Goal: Task Accomplishment & Management: Manage account settings

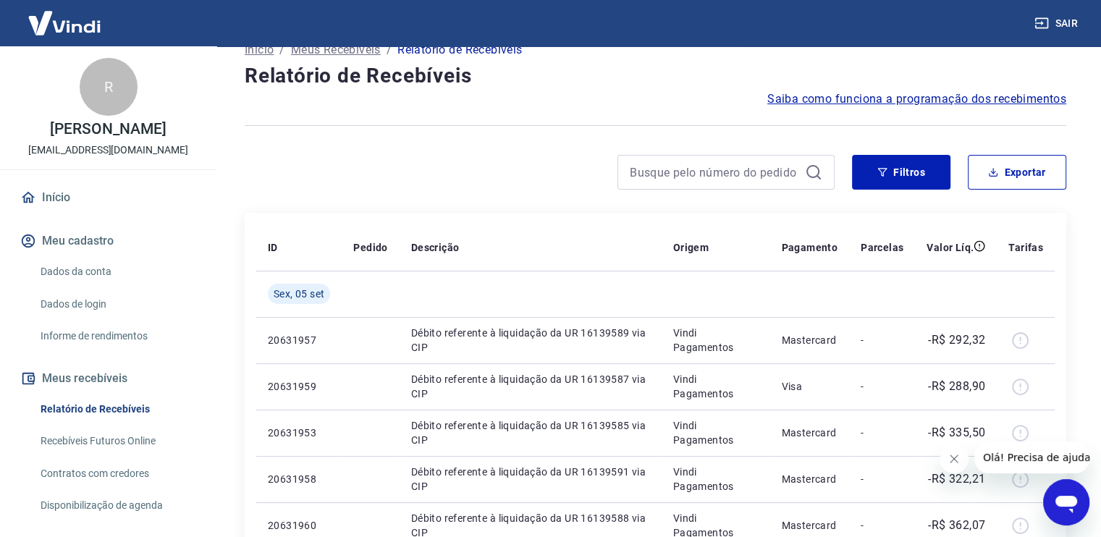
scroll to position [72, 0]
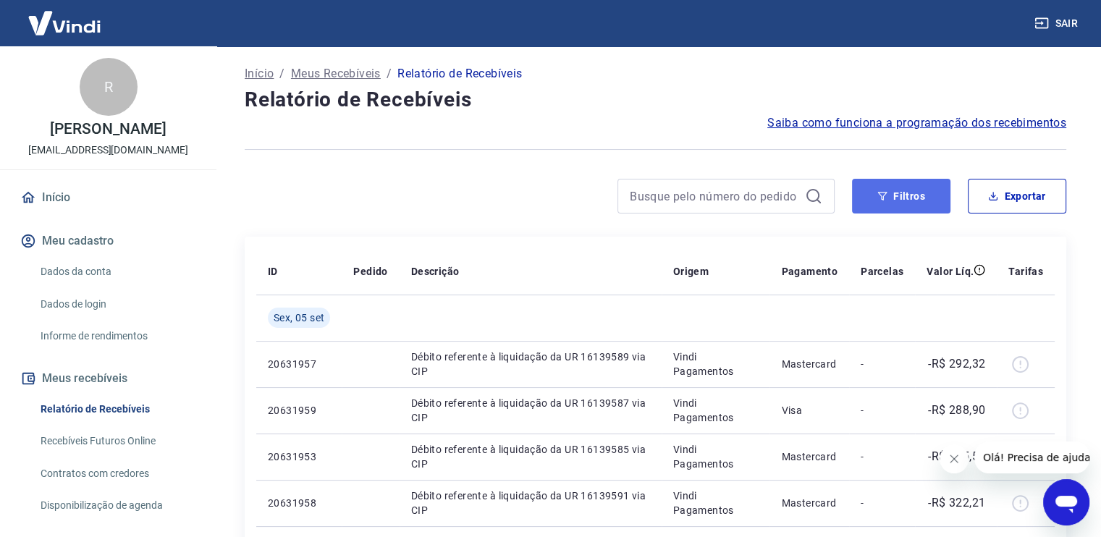
click at [889, 189] on button "Filtros" at bounding box center [901, 196] width 98 height 35
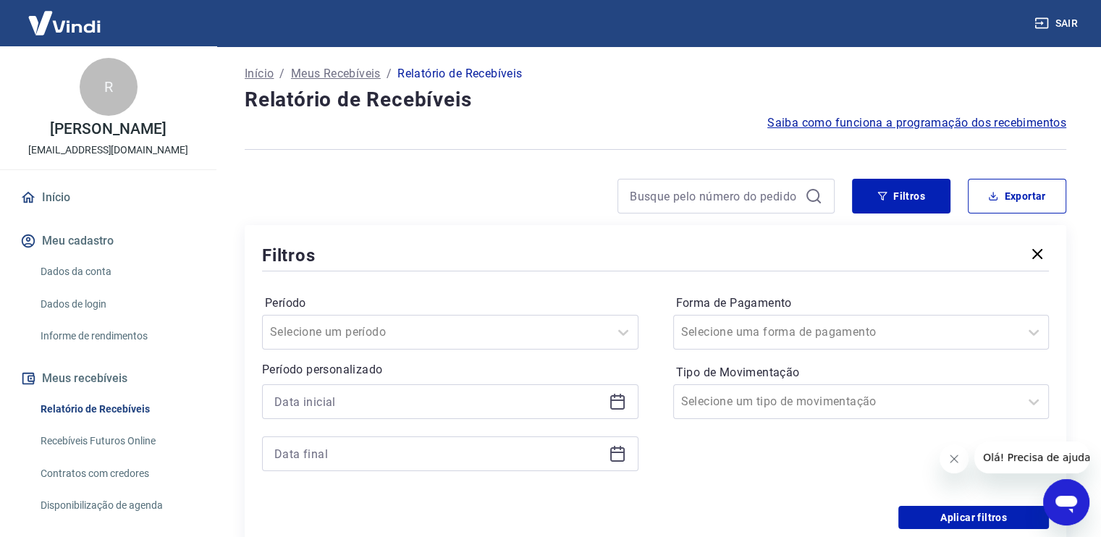
click at [621, 405] on icon at bounding box center [617, 401] width 17 height 17
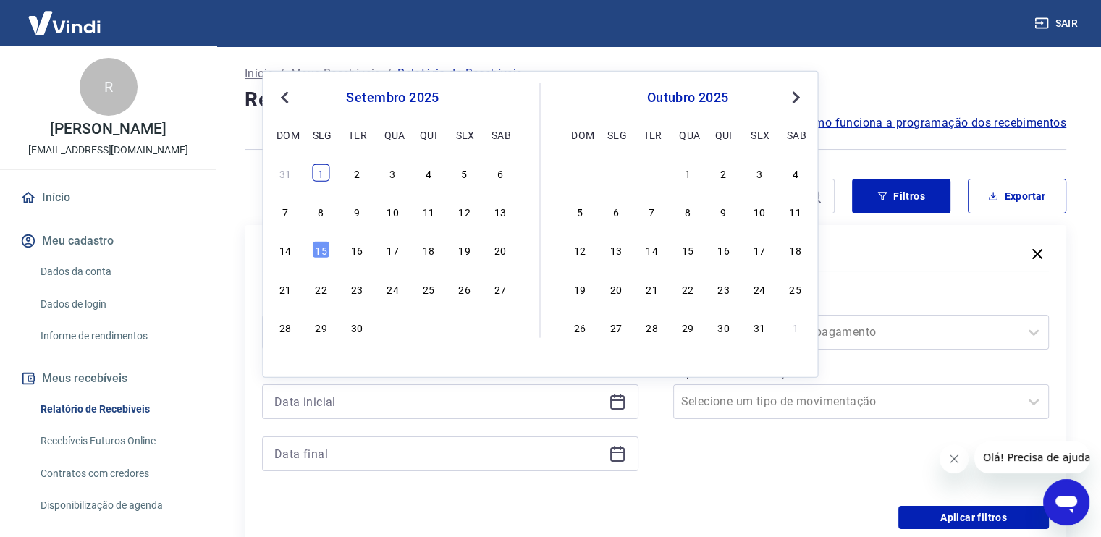
click at [322, 173] on div "1" at bounding box center [321, 172] width 17 height 17
type input "[DATE]"
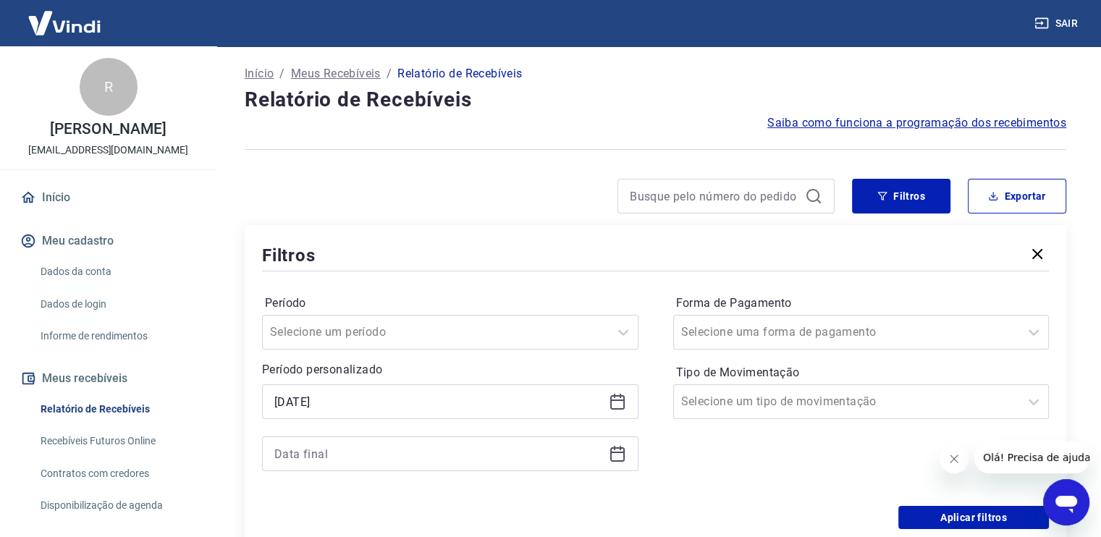
click at [460, 466] on div at bounding box center [450, 454] width 377 height 35
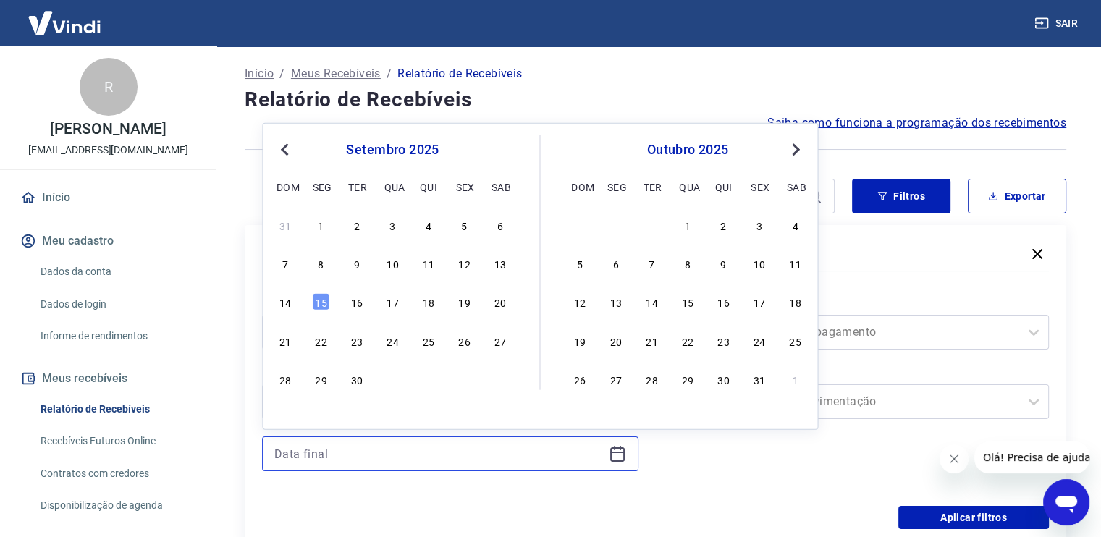
click at [458, 456] on input at bounding box center [438, 454] width 329 height 22
click at [316, 299] on div "15" at bounding box center [321, 301] width 17 height 17
type input "[DATE]"
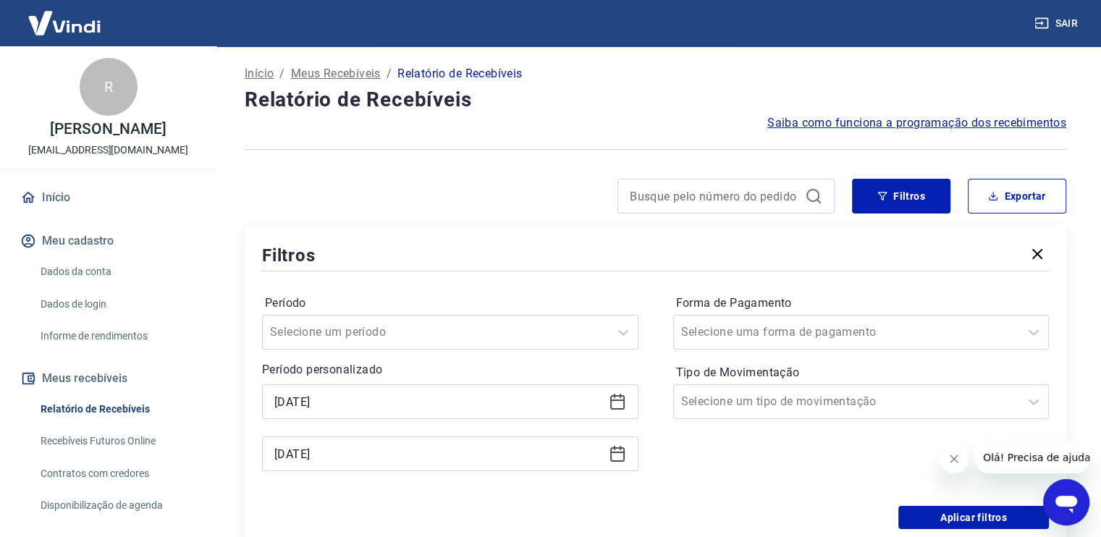
click at [432, 490] on div "Período Selecione um período Período personalizado Selected date: [DATE] [DATE]…" at bounding box center [655, 390] width 787 height 232
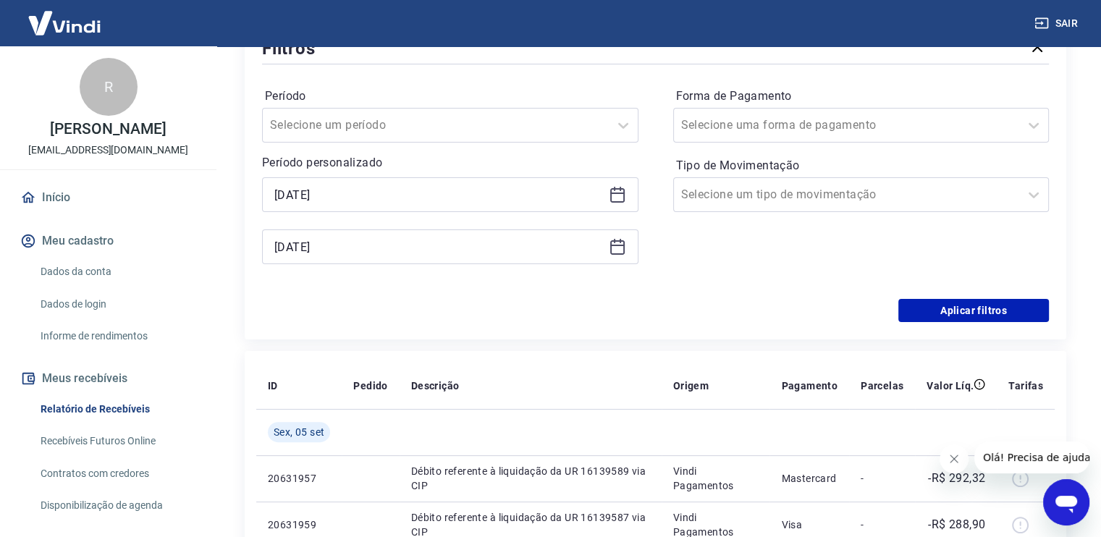
scroll to position [290, 0]
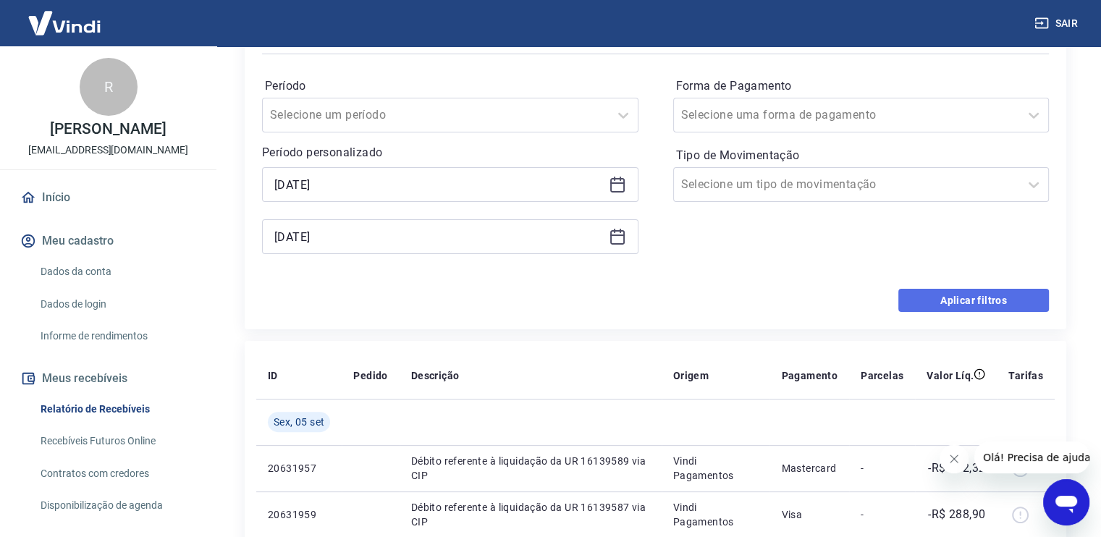
click at [922, 295] on button "Aplicar filtros" at bounding box center [974, 300] width 151 height 23
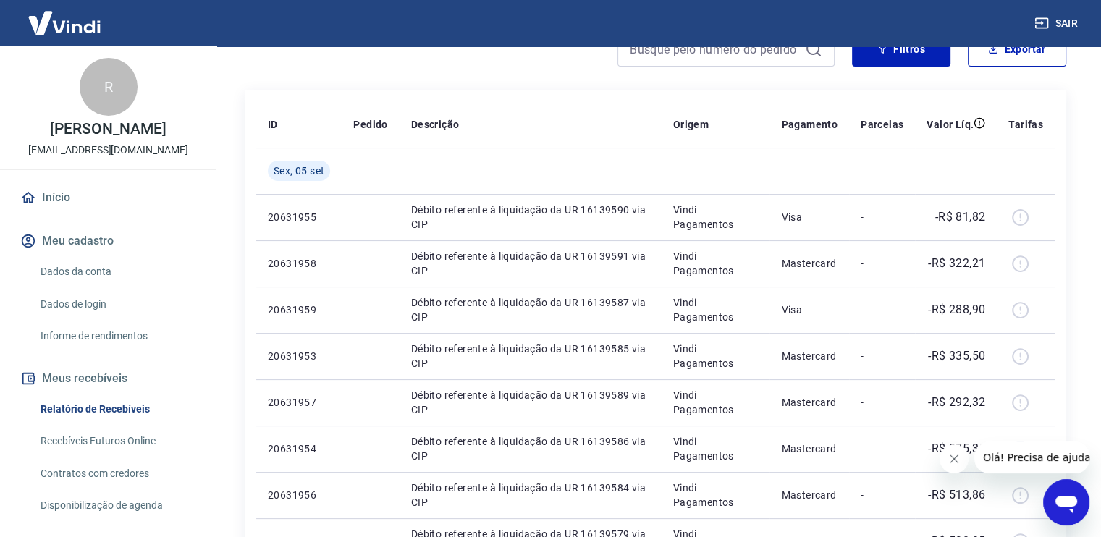
scroll to position [26, 0]
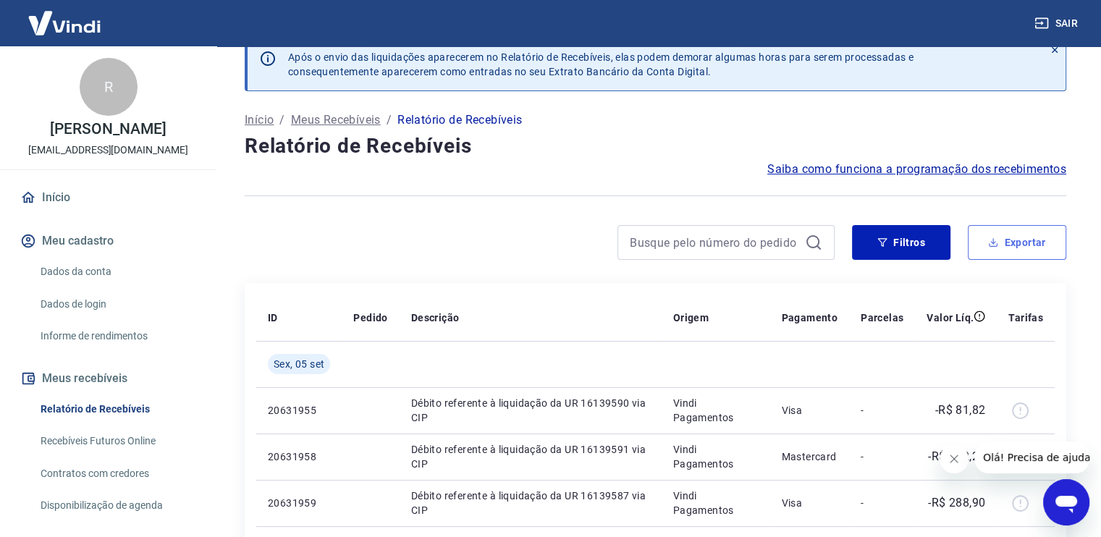
click at [999, 236] on button "Exportar" at bounding box center [1017, 242] width 98 height 35
type input "[DATE]"
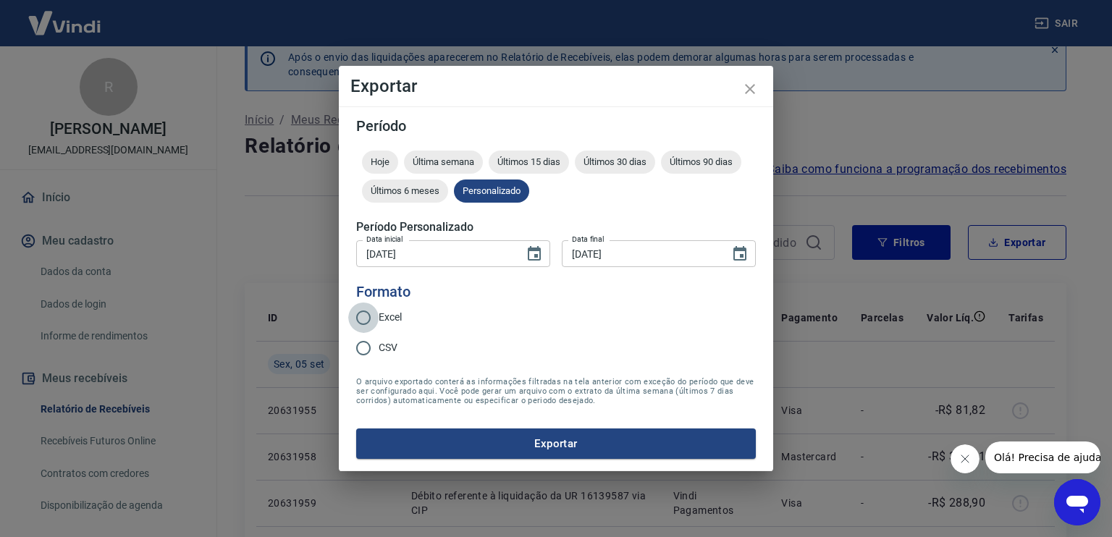
click at [362, 322] on input "Excel" at bounding box center [363, 318] width 30 height 30
radio input "true"
click at [535, 442] on button "Exportar" at bounding box center [556, 444] width 400 height 30
